Goal: Transaction & Acquisition: Purchase product/service

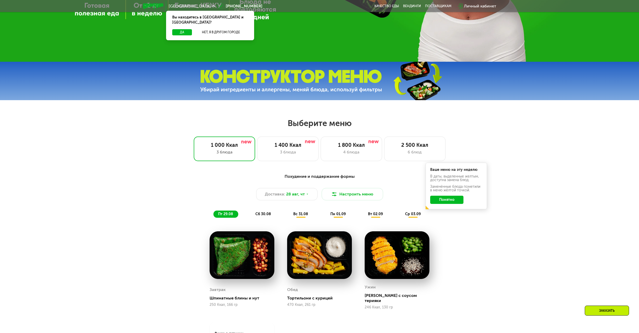
scroll to position [256, 0]
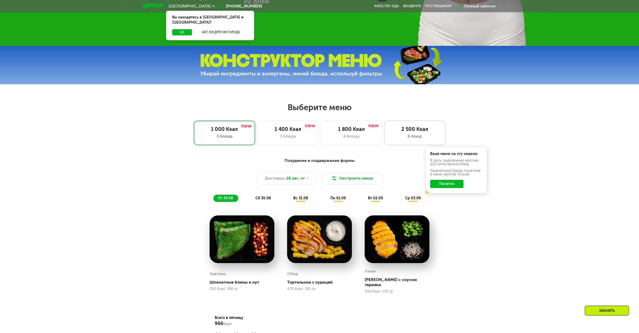
click at [402, 138] on div "6 блюд" at bounding box center [415, 136] width 51 height 6
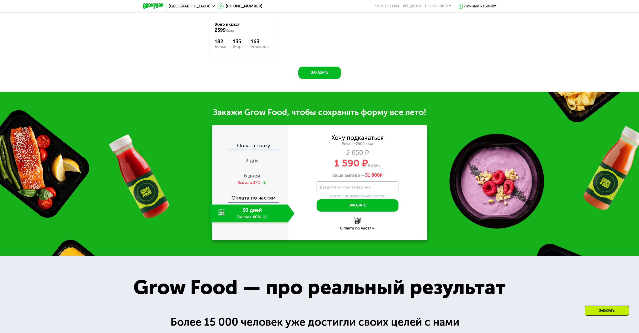
scroll to position [589, 0]
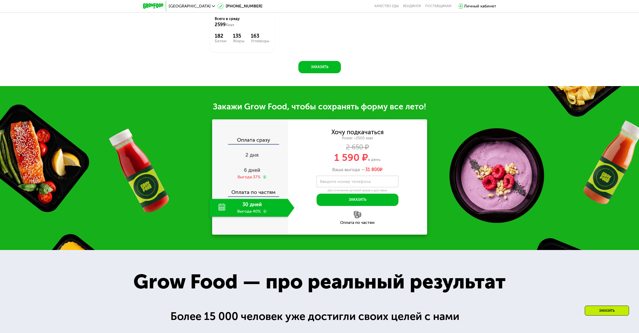
click at [238, 217] on div "30 дней Выгода 40%" at bounding box center [249, 208] width 78 height 18
click at [255, 164] on div "2 дня" at bounding box center [252, 155] width 85 height 18
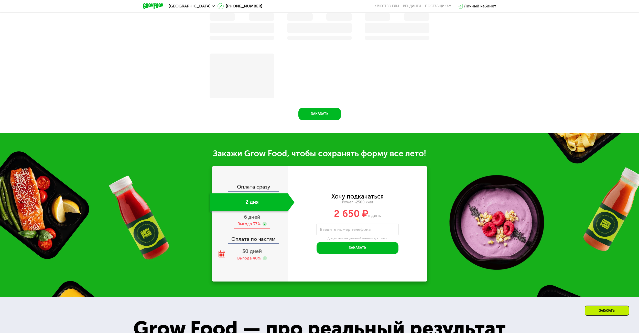
click at [252, 222] on div "6 дней Выгода 37%" at bounding box center [252, 220] width 85 height 18
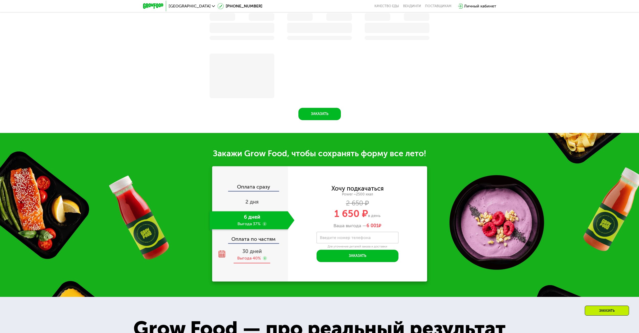
scroll to position [589, 0]
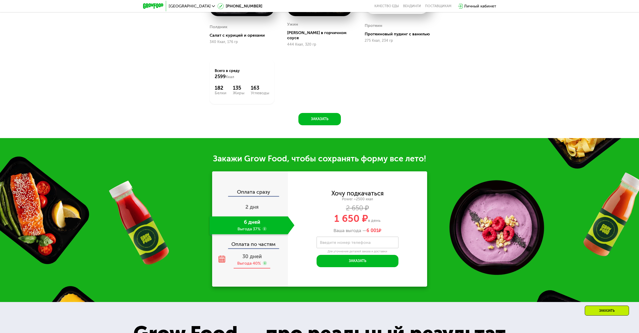
click at [250, 260] on div "Выгода 40%" at bounding box center [249, 263] width 24 height 6
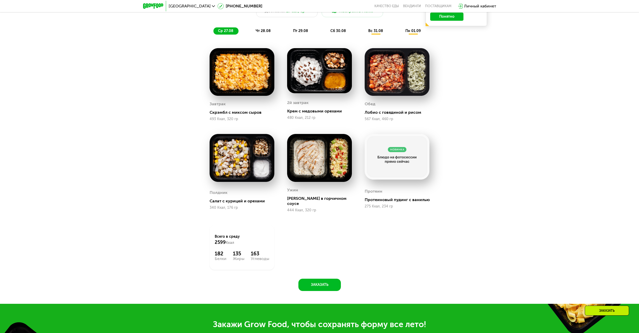
scroll to position [416, 0]
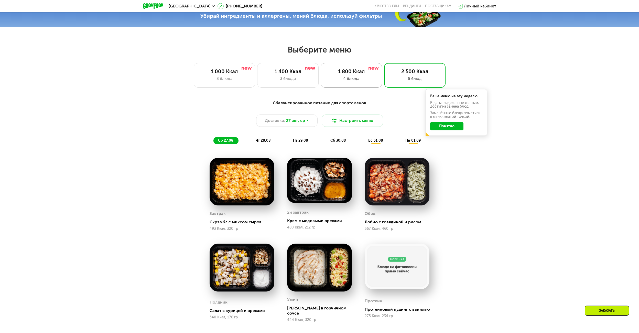
click at [339, 82] on div "4 блюда" at bounding box center [351, 79] width 51 height 6
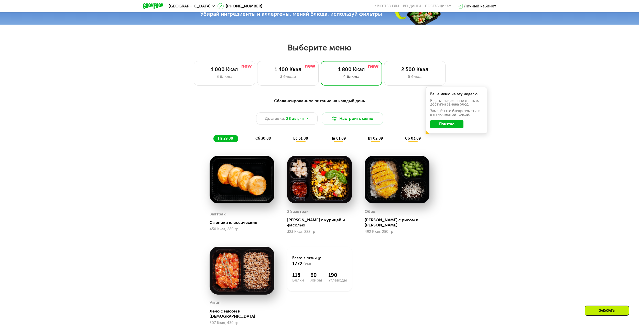
scroll to position [341, 0]
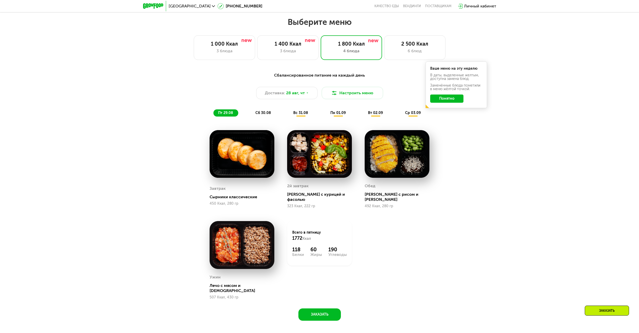
click at [259, 115] on span "сб 30.08" at bounding box center [263, 113] width 16 height 4
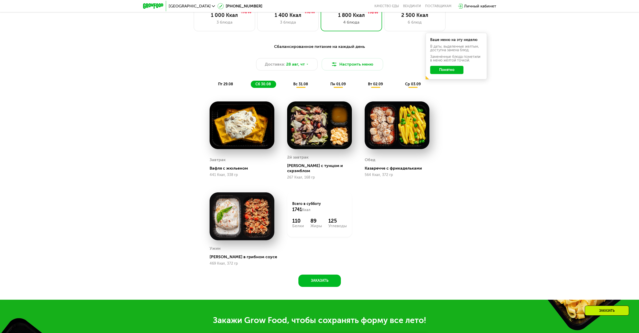
scroll to position [367, 0]
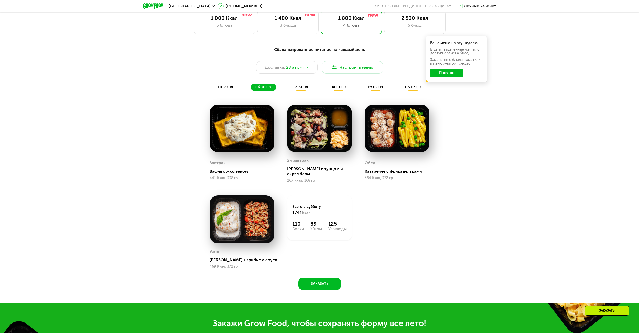
click at [301, 88] on span "вс 31.08" at bounding box center [300, 87] width 15 height 4
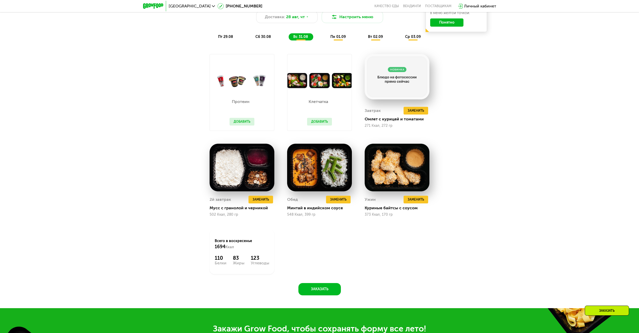
scroll to position [418, 0]
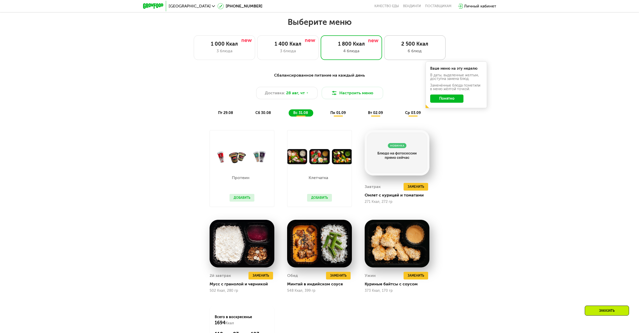
click at [400, 50] on div "6 блюд" at bounding box center [415, 51] width 51 height 6
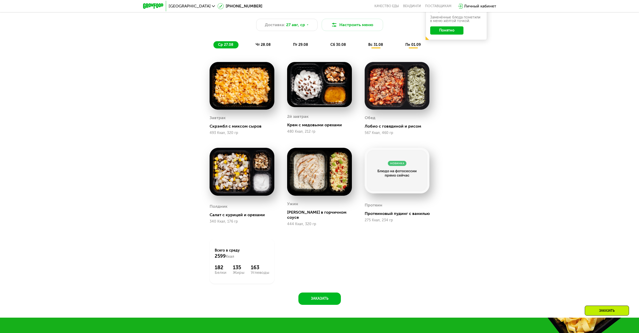
scroll to position [392, 0]
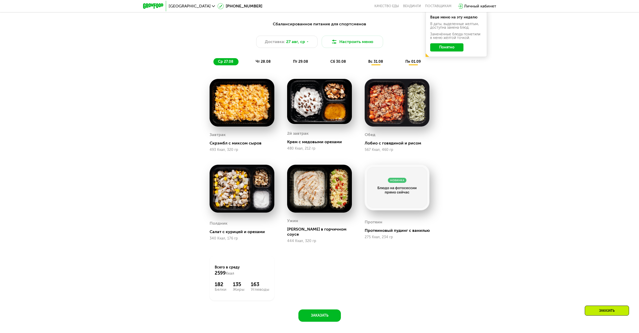
click at [493, 186] on div "Сбалансированное питание для спортсменов Доставка: [DATE] Настроить меню ср 27.…" at bounding box center [319, 174] width 639 height 320
click at [375, 145] on div "Лобио с говядиной и рисом" at bounding box center [399, 143] width 69 height 5
drag, startPoint x: 338, startPoint y: 143, endPoint x: 304, endPoint y: 143, distance: 34.3
click at [304, 143] on div "Крем с медовыми орехами" at bounding box center [321, 141] width 69 height 5
click at [302, 143] on div "Крем с медовыми орехами" at bounding box center [321, 141] width 69 height 5
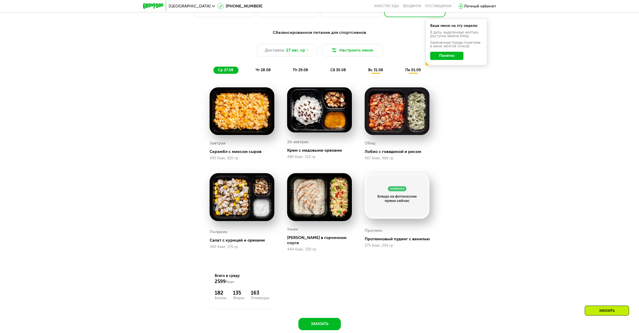
scroll to position [367, 0]
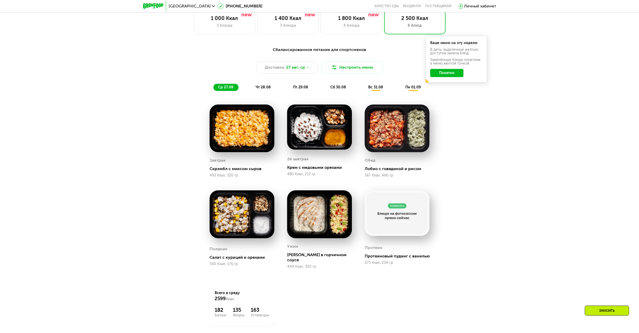
click at [265, 89] on span "чт 28.08" at bounding box center [263, 87] width 15 height 4
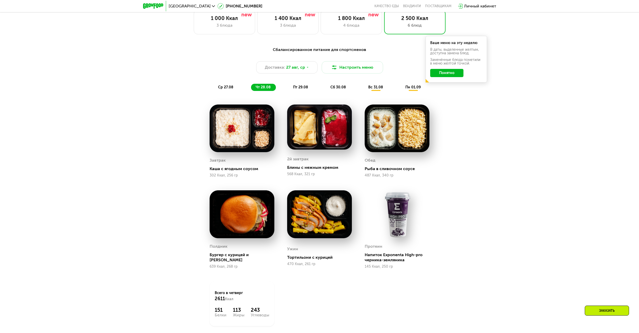
click at [300, 89] on span "пт 29.08" at bounding box center [300, 87] width 15 height 4
click at [334, 88] on span "сб 30.08" at bounding box center [338, 87] width 16 height 4
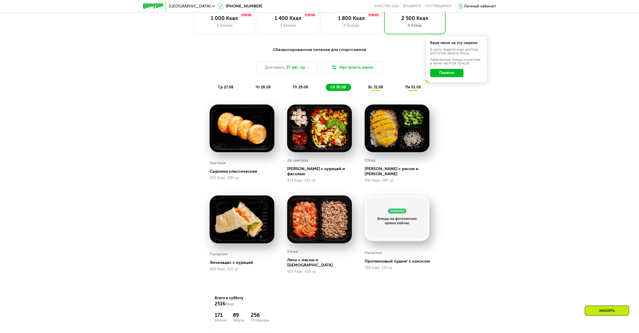
click at [372, 89] on span "вс 31.08" at bounding box center [375, 87] width 15 height 4
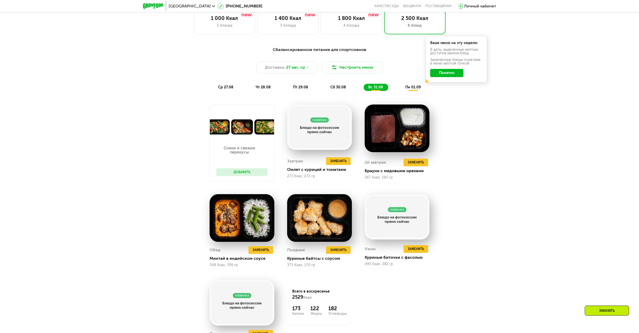
click at [410, 89] on span "пн 01.09" at bounding box center [412, 87] width 15 height 4
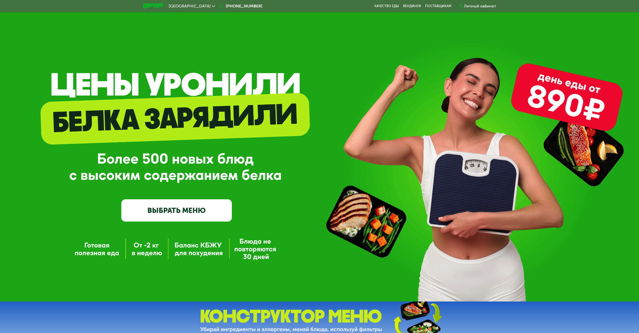
scroll to position [0, 0]
